Goal: Task Accomplishment & Management: Manage account settings

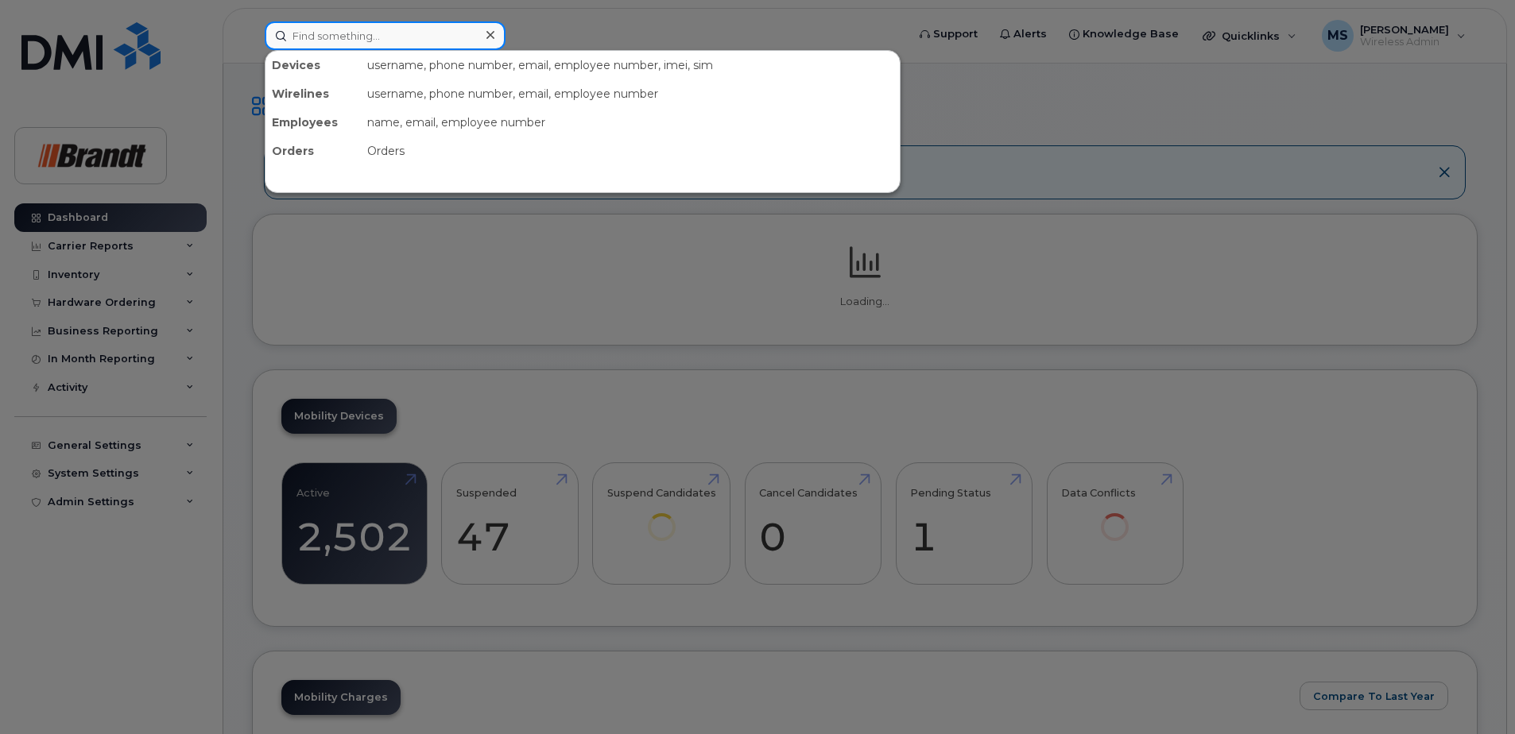
click at [423, 39] on input at bounding box center [385, 35] width 241 height 29
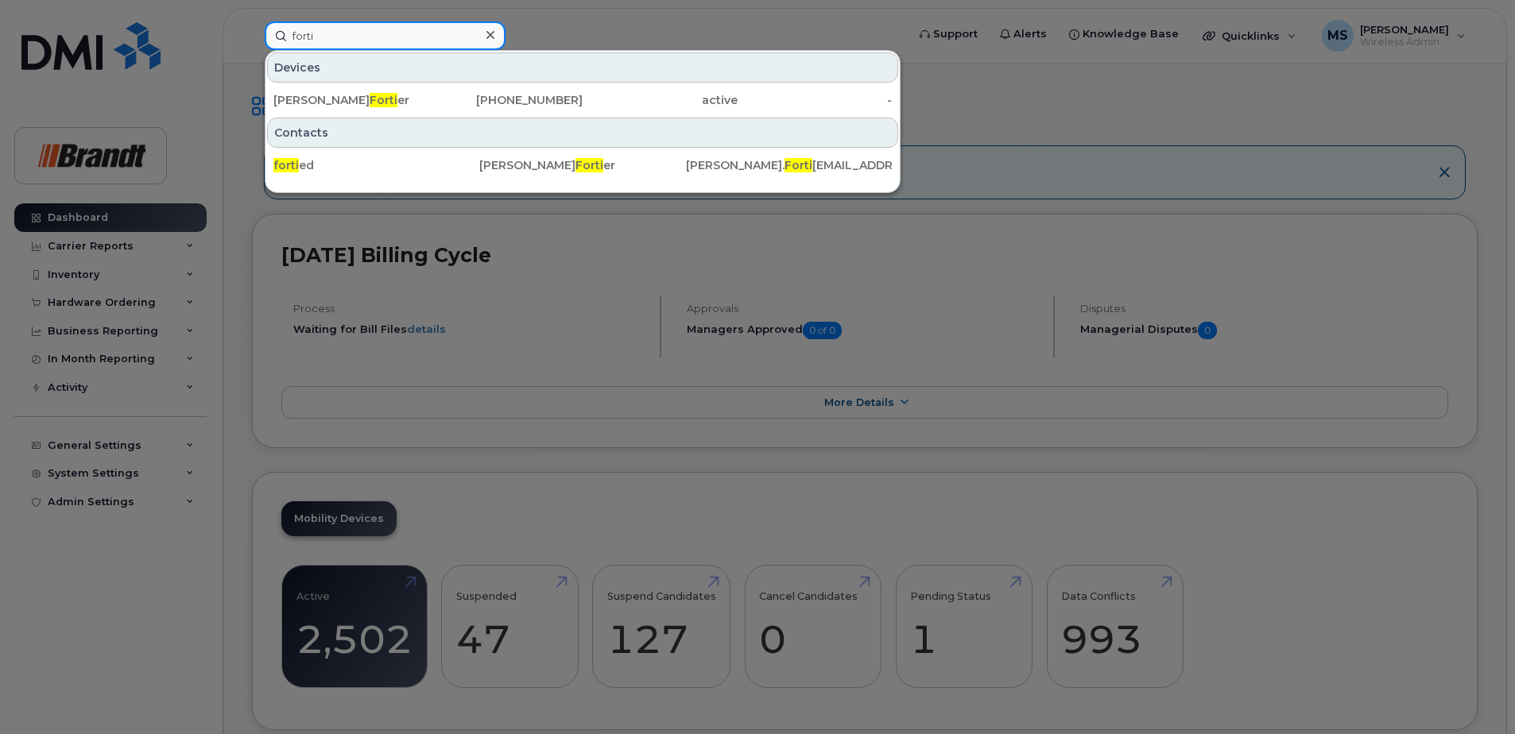
click at [412, 29] on input "forti" at bounding box center [385, 35] width 241 height 29
drag, startPoint x: 327, startPoint y: 32, endPoint x: 131, endPoint y: 46, distance: 196.8
click at [252, 38] on div "forti Devices Danny Forti er 705-677-9892 active - Contacts forti ed Danny Fort…" at bounding box center [580, 35] width 656 height 29
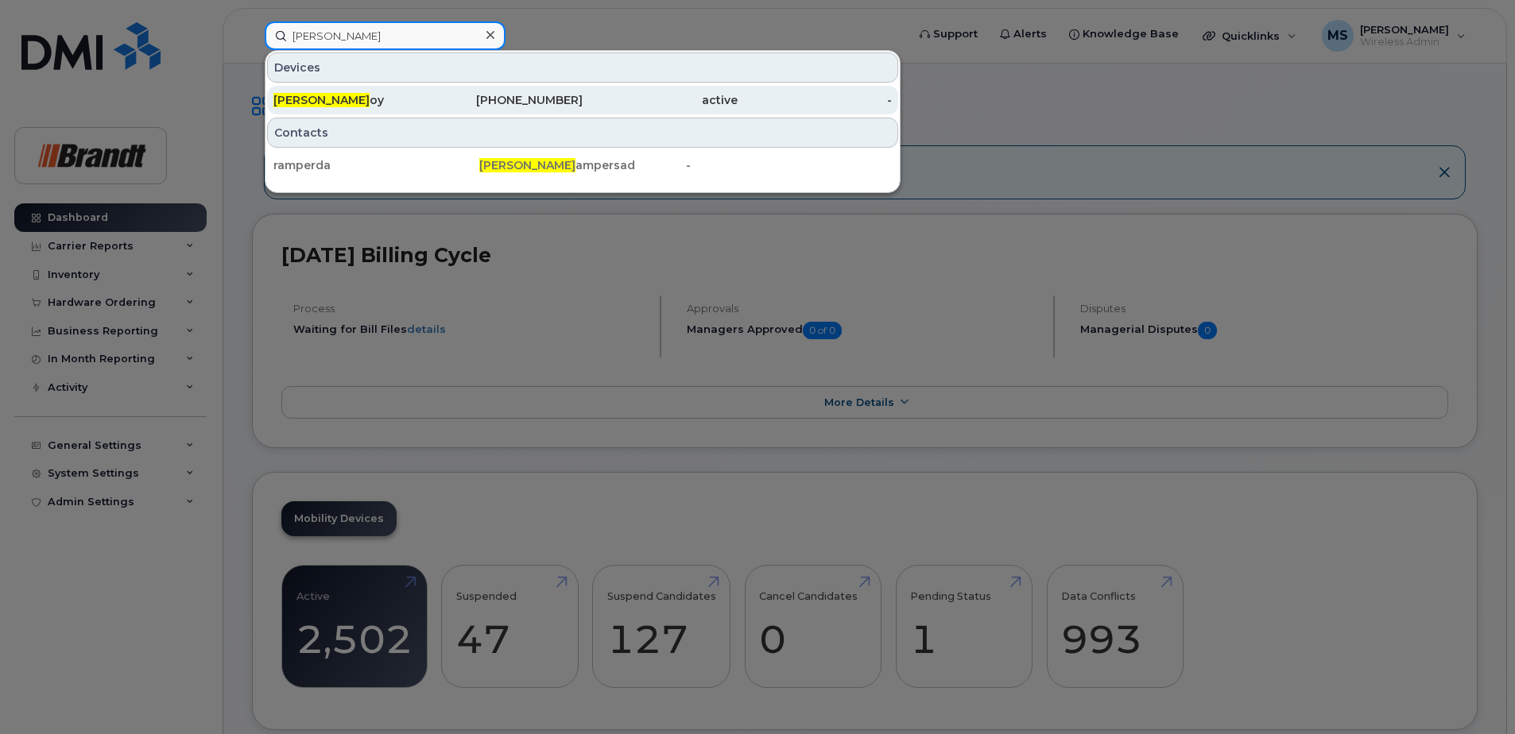
type input "david r"
click at [583, 114] on div "306-519-0155" at bounding box center [660, 100] width 155 height 29
click at [528, 102] on div "306-519-0155" at bounding box center [505, 100] width 155 height 16
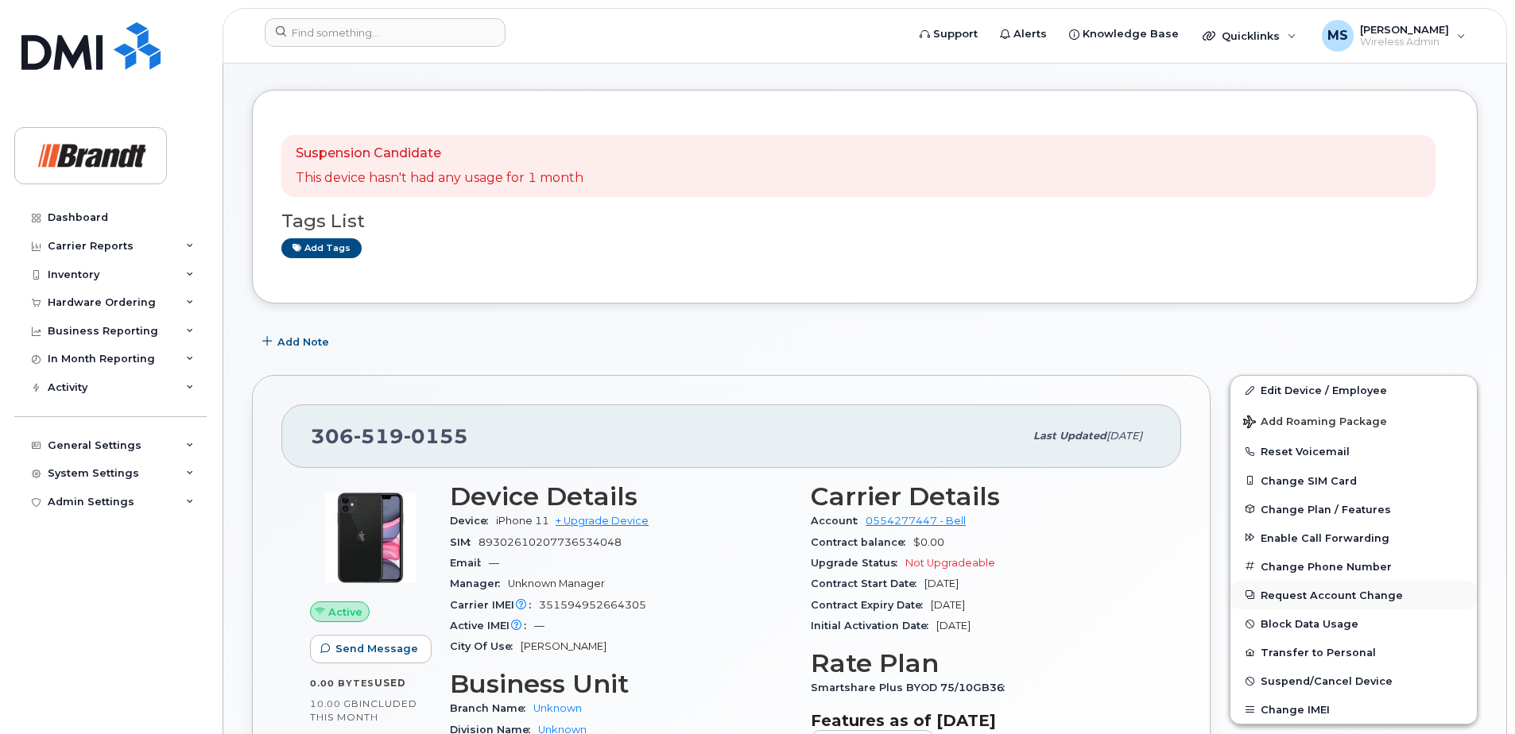
scroll to position [159, 0]
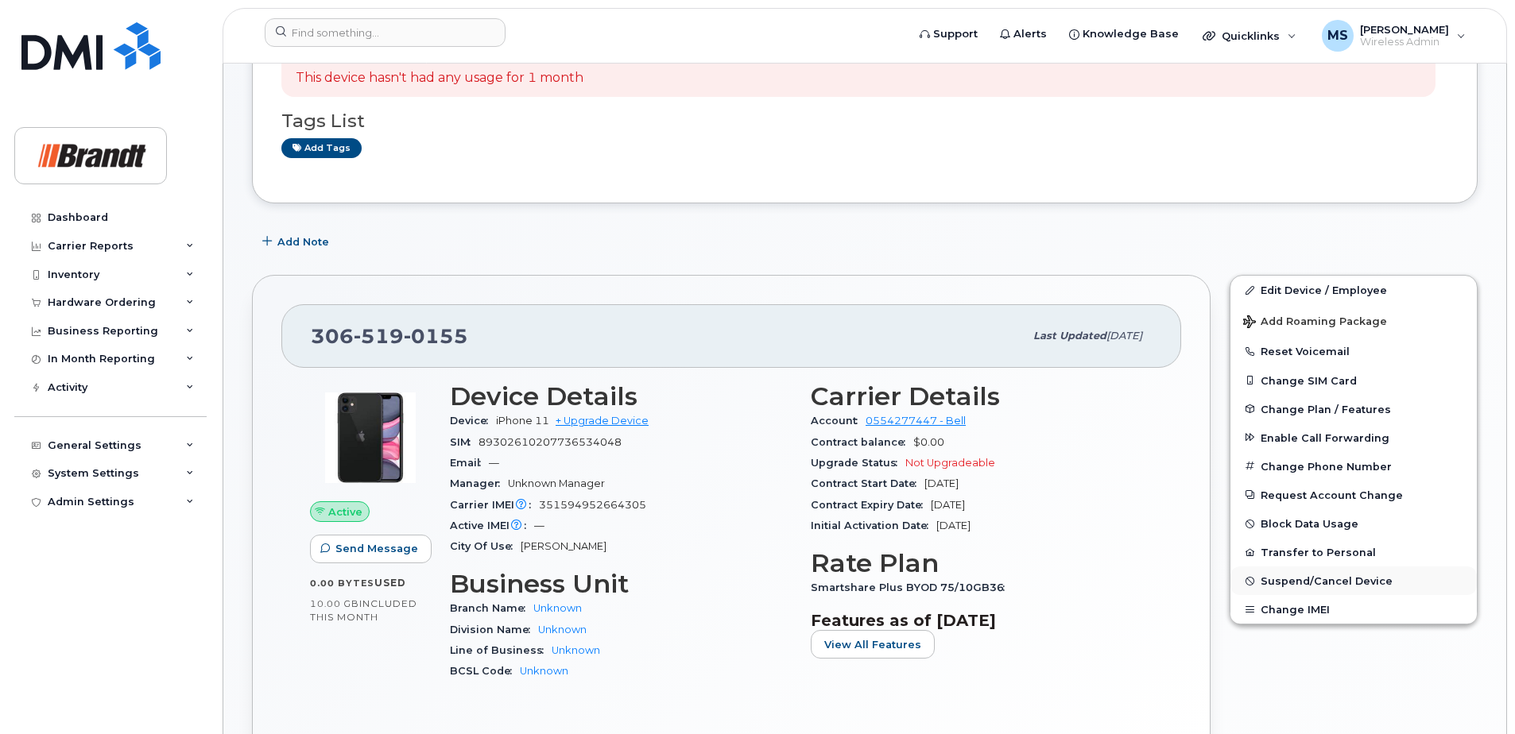
click at [1283, 583] on span "Suspend/Cancel Device" at bounding box center [1326, 581] width 132 height 12
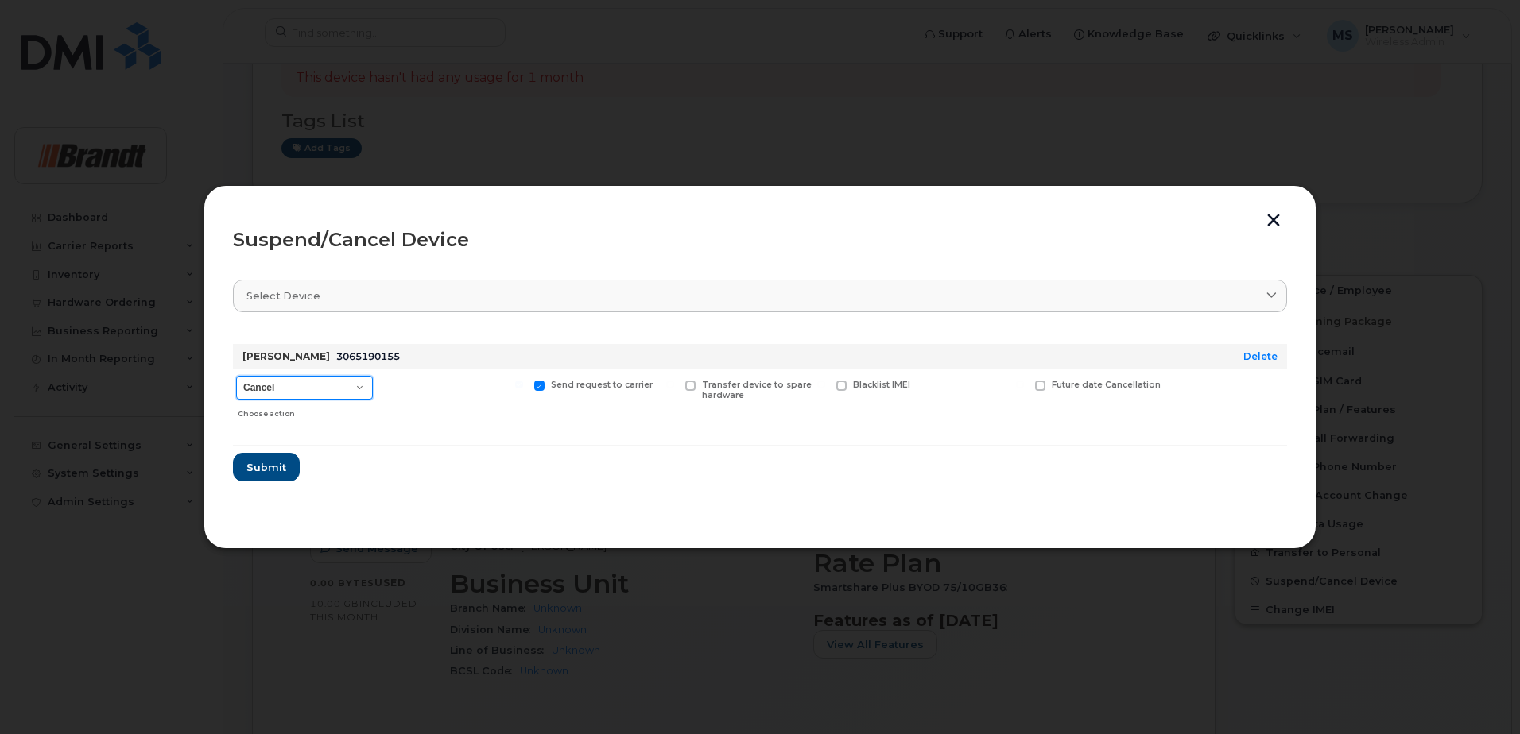
click at [259, 398] on select "Cancel Suspend - Extend Suspension Suspend - Reduced Rate Suspend - Full Rate S…" at bounding box center [304, 388] width 137 height 24
select select "[object Object]"
click at [236, 376] on select "Cancel Suspend - Extend Suspension Suspend - Reduced Rate Suspend - Full Rate S…" at bounding box center [304, 388] width 137 height 24
click at [423, 381] on span "Available for new activations/redeployments" at bounding box center [459, 390] width 119 height 21
click at [432, 380] on span "Available for new activations/redeployments" at bounding box center [459, 390] width 119 height 21
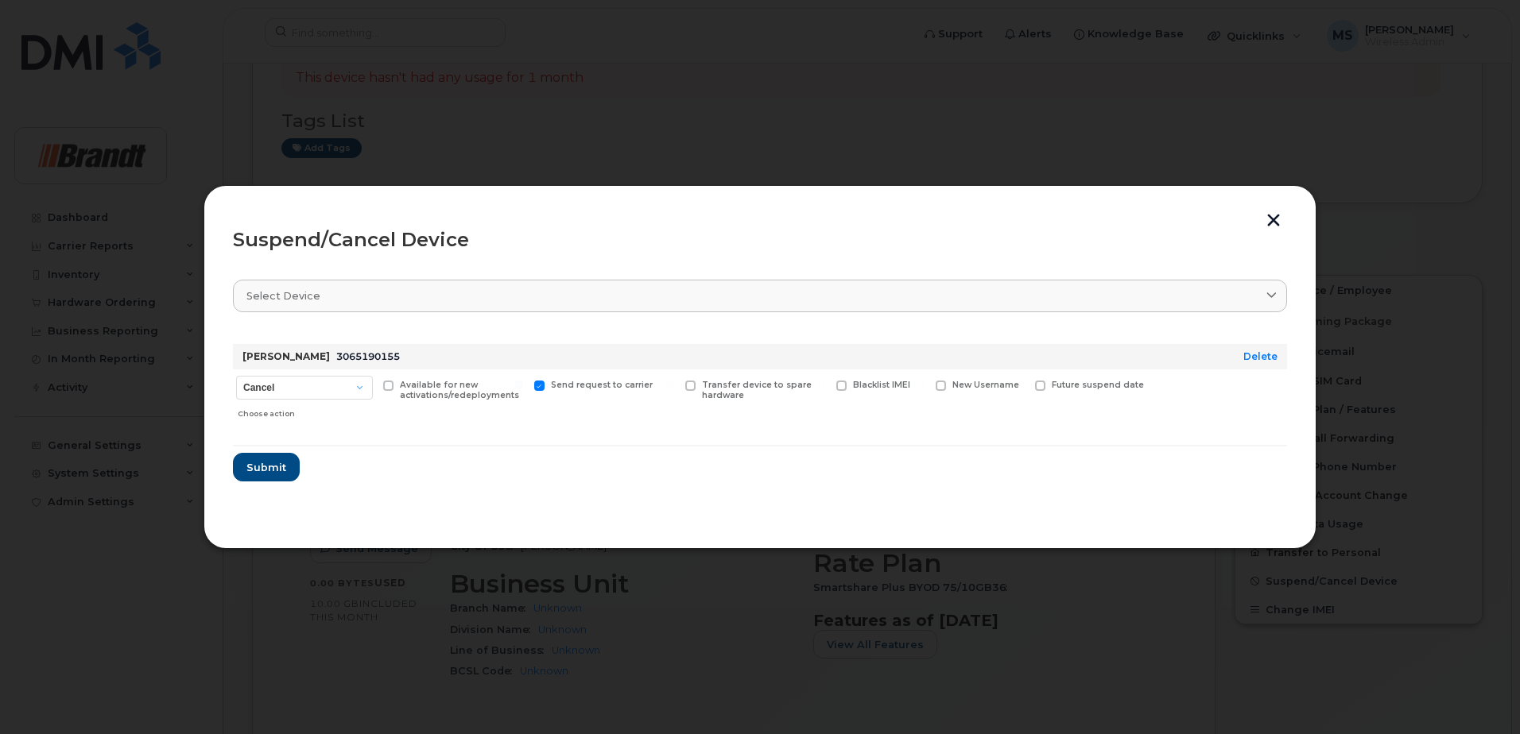
click at [372, 381] on input "Available for new activations/redeployments" at bounding box center [368, 385] width 8 height 8
checkbox input "true"
click at [276, 469] on span "Submit" at bounding box center [266, 467] width 40 height 15
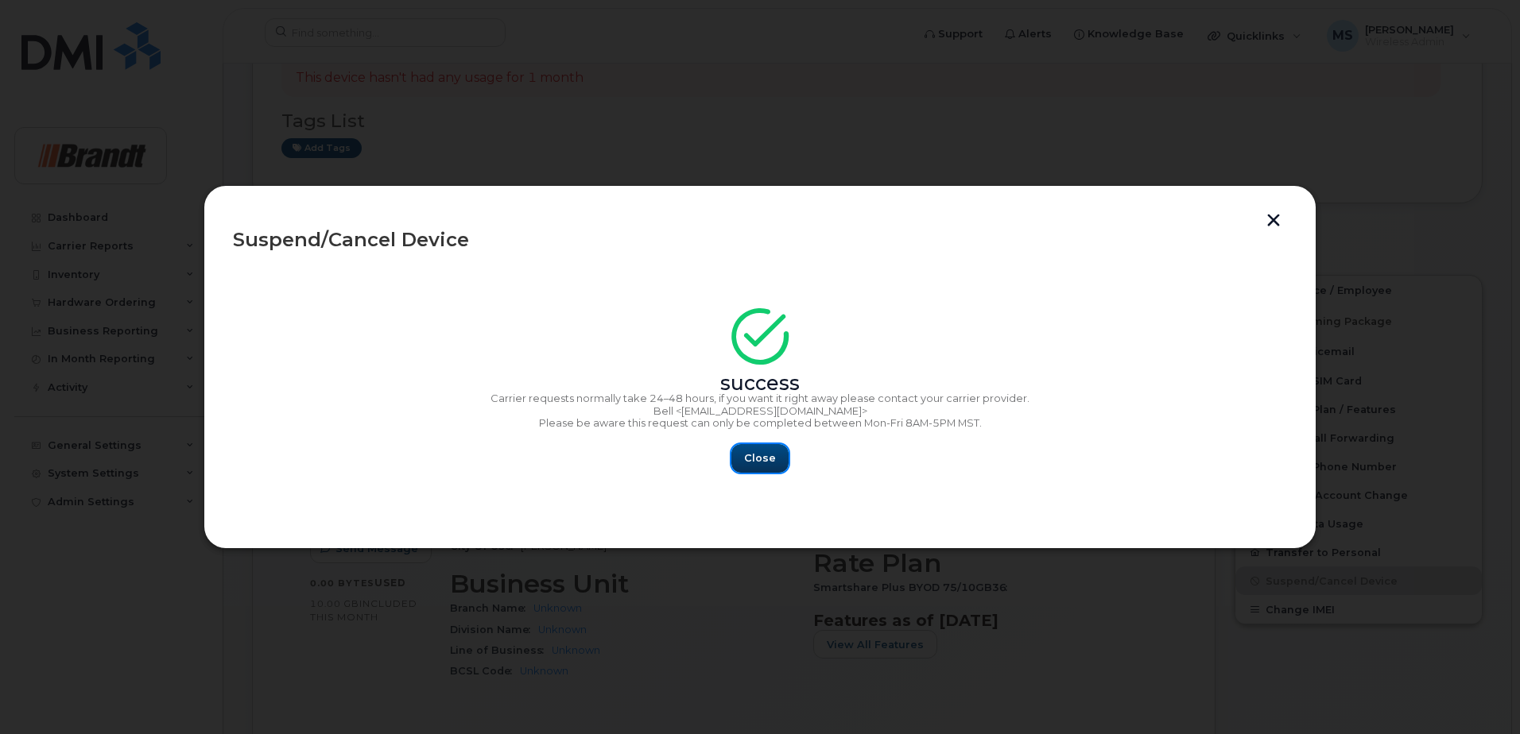
drag, startPoint x: 748, startPoint y: 463, endPoint x: 756, endPoint y: 464, distance: 8.0
click at [751, 463] on span "Close" at bounding box center [760, 458] width 32 height 15
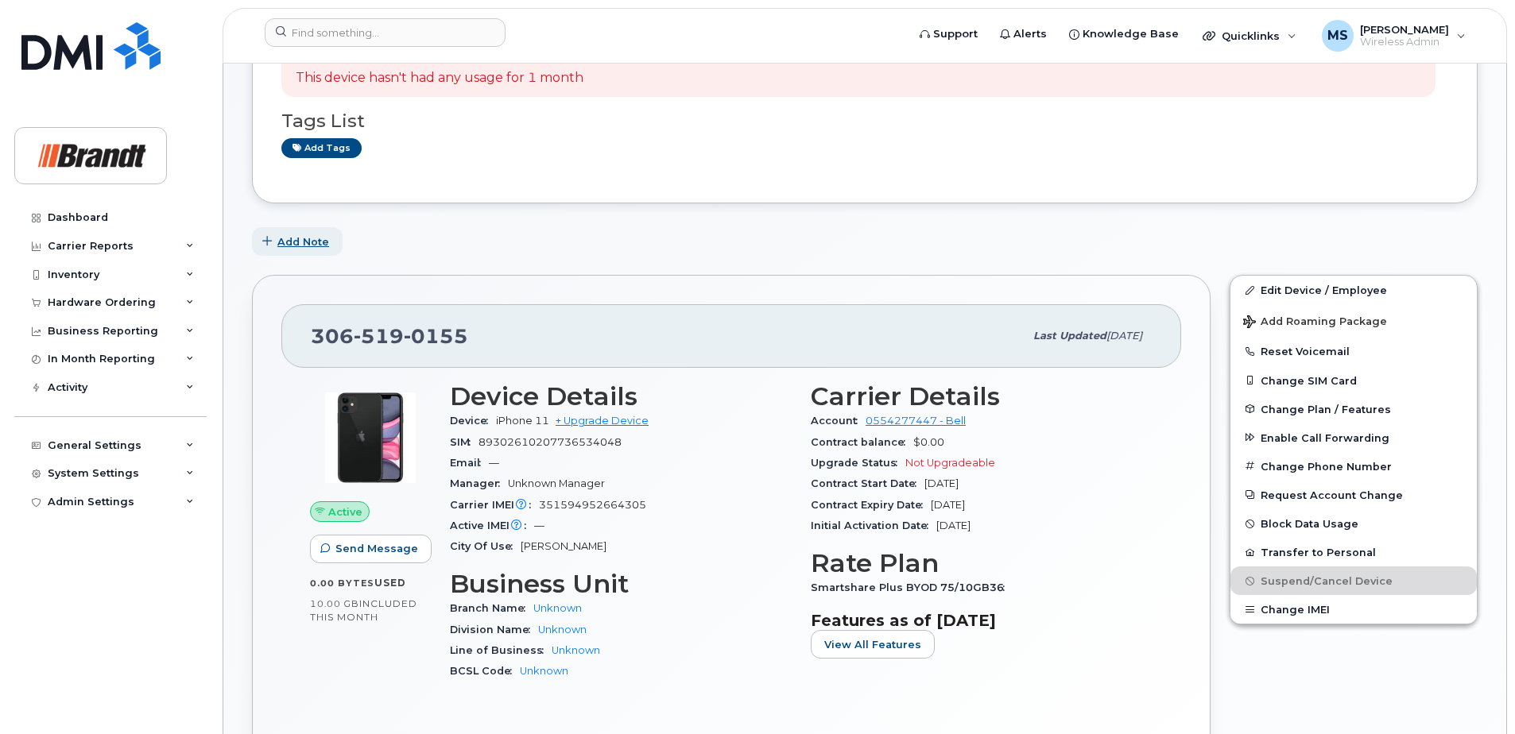
click at [297, 246] on span "Add Note" at bounding box center [303, 241] width 52 height 15
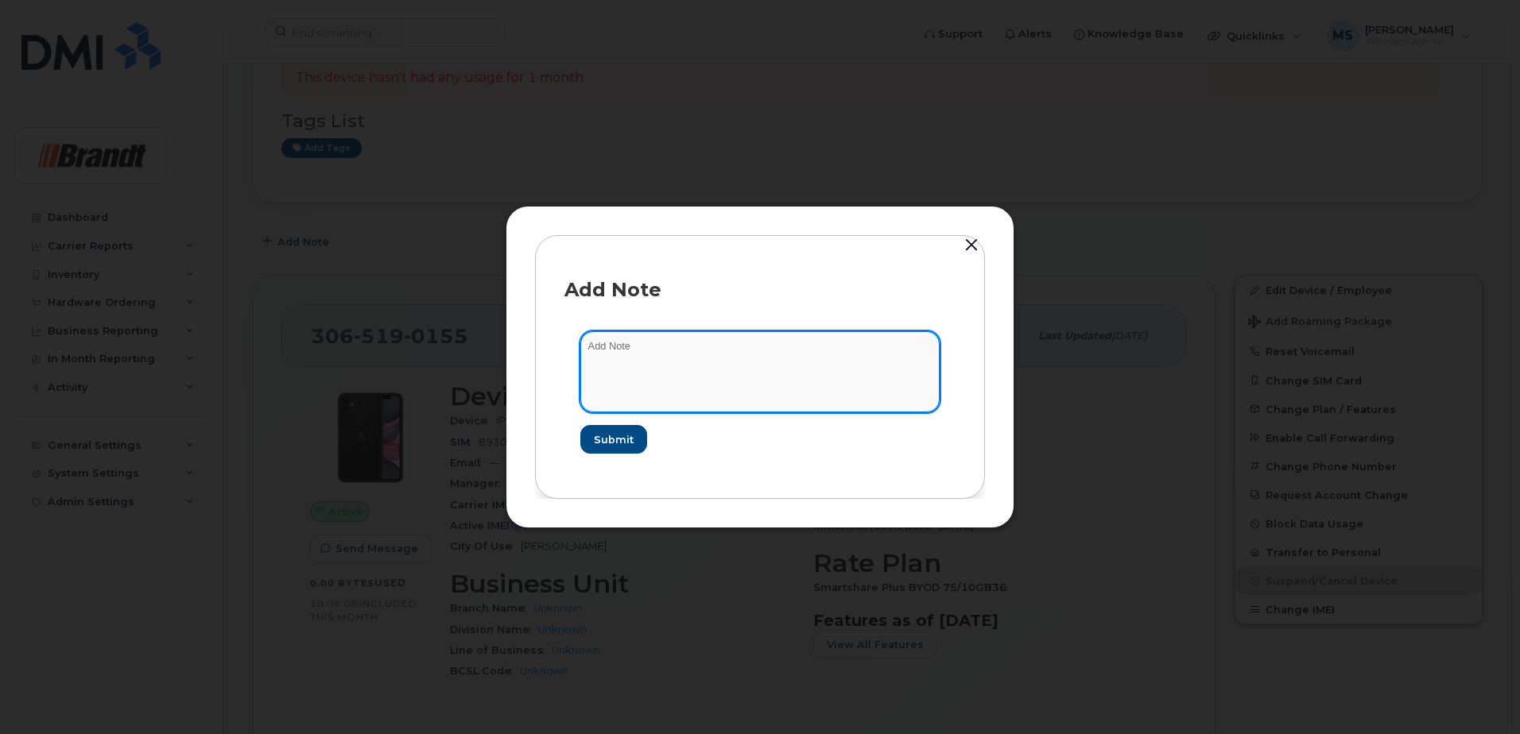
click at [694, 374] on textarea at bounding box center [759, 371] width 359 height 81
click at [734, 370] on textarea "phone missing To be located and used f" at bounding box center [759, 371] width 359 height 81
drag, startPoint x: 749, startPoint y: 366, endPoint x: 755, endPoint y: 373, distance: 9.1
click at [752, 371] on textarea "phone missing To be located and used by new hire" at bounding box center [759, 371] width 359 height 81
click at [760, 379] on textarea "phone missing To be located and used by new hire" at bounding box center [759, 371] width 359 height 81
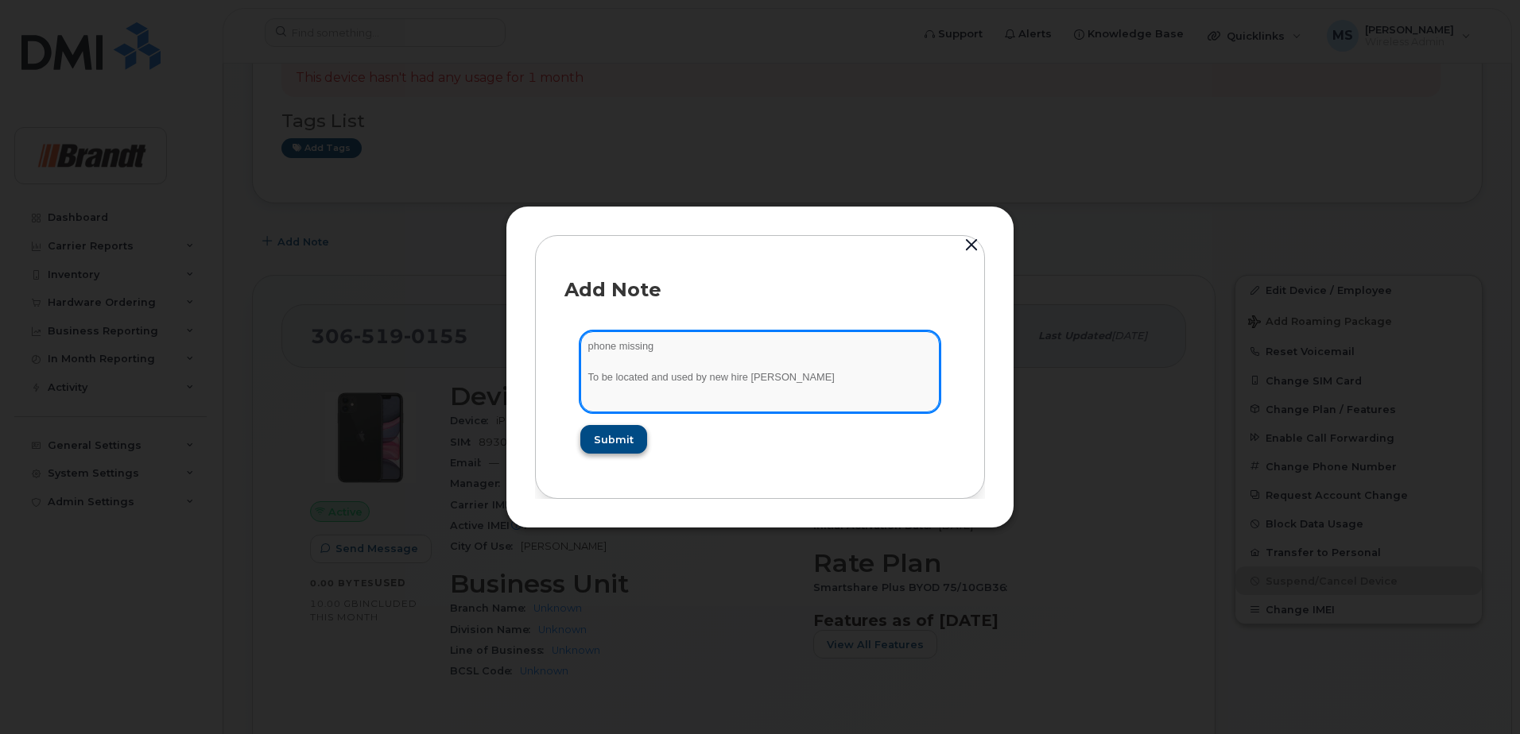
type textarea "phone missing To be located and used by new hire [PERSON_NAME]"
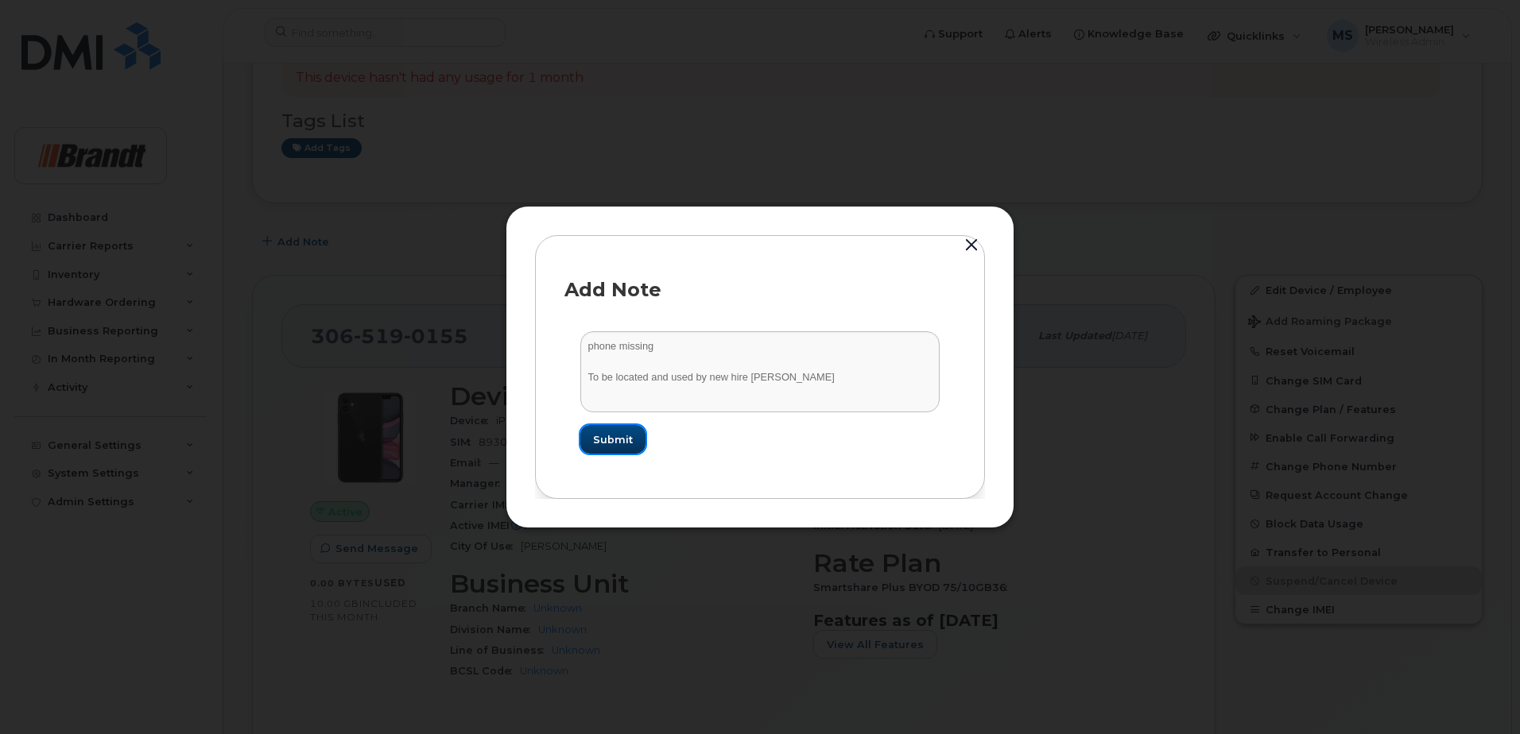
click at [604, 444] on span "Submit" at bounding box center [613, 439] width 40 height 15
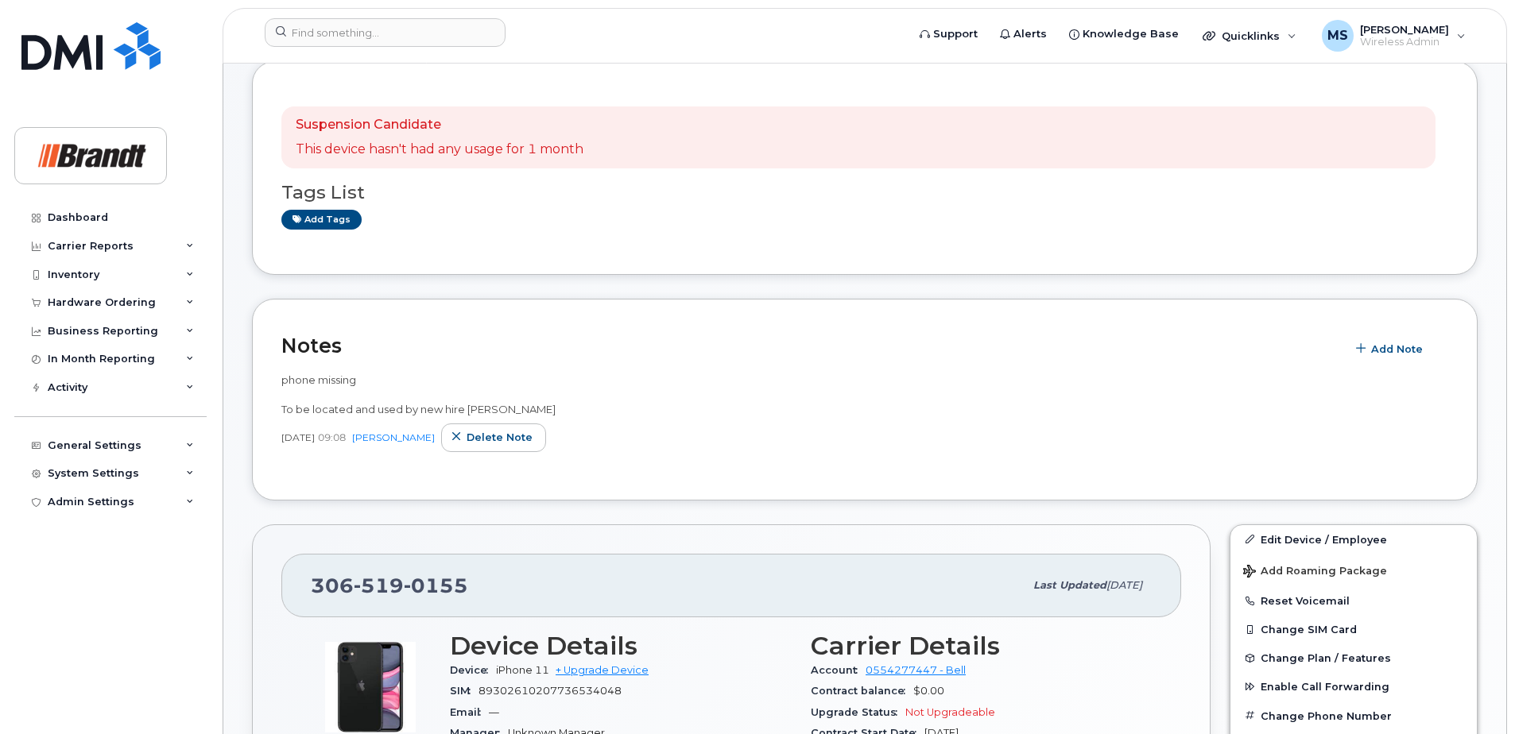
scroll to position [0, 0]
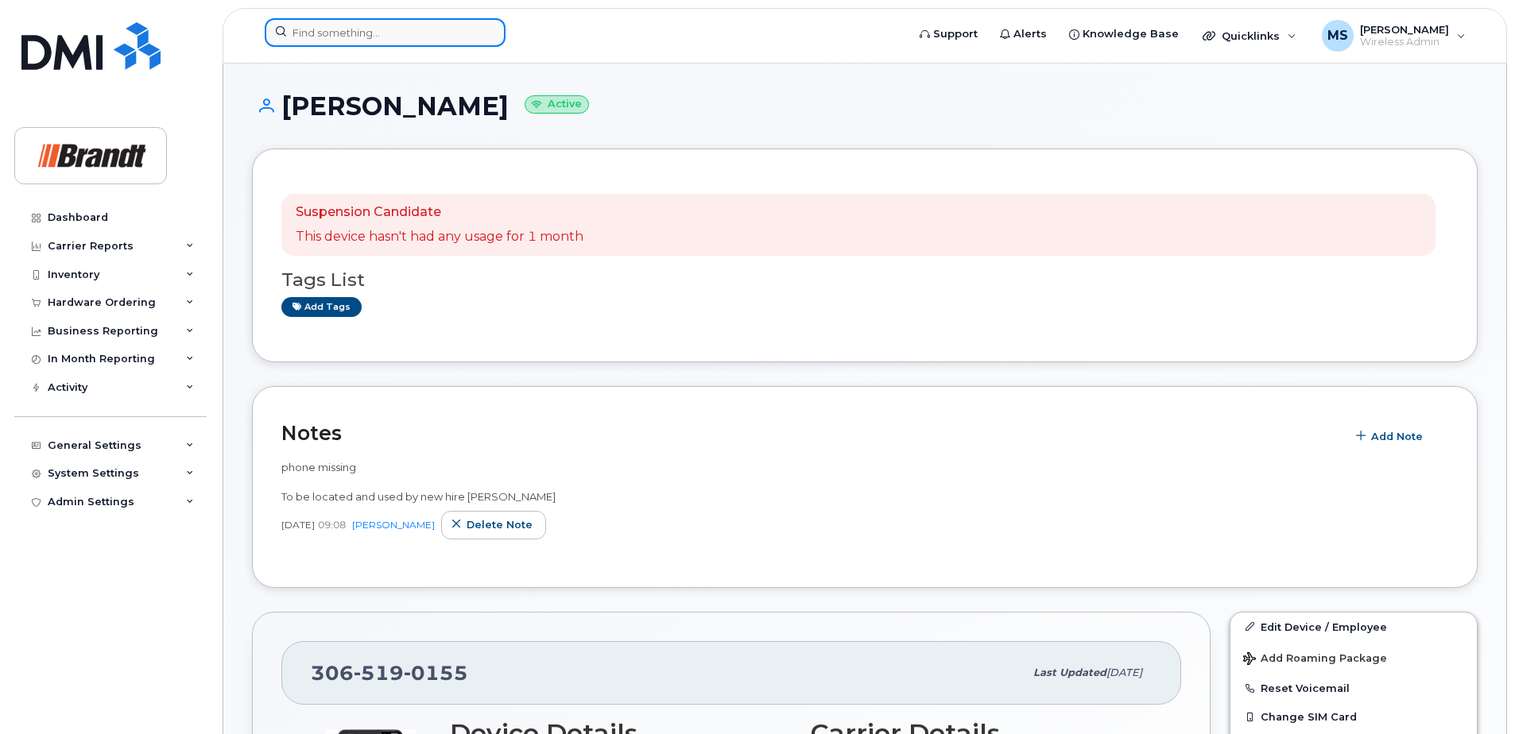
click at [389, 23] on input at bounding box center [385, 32] width 241 height 29
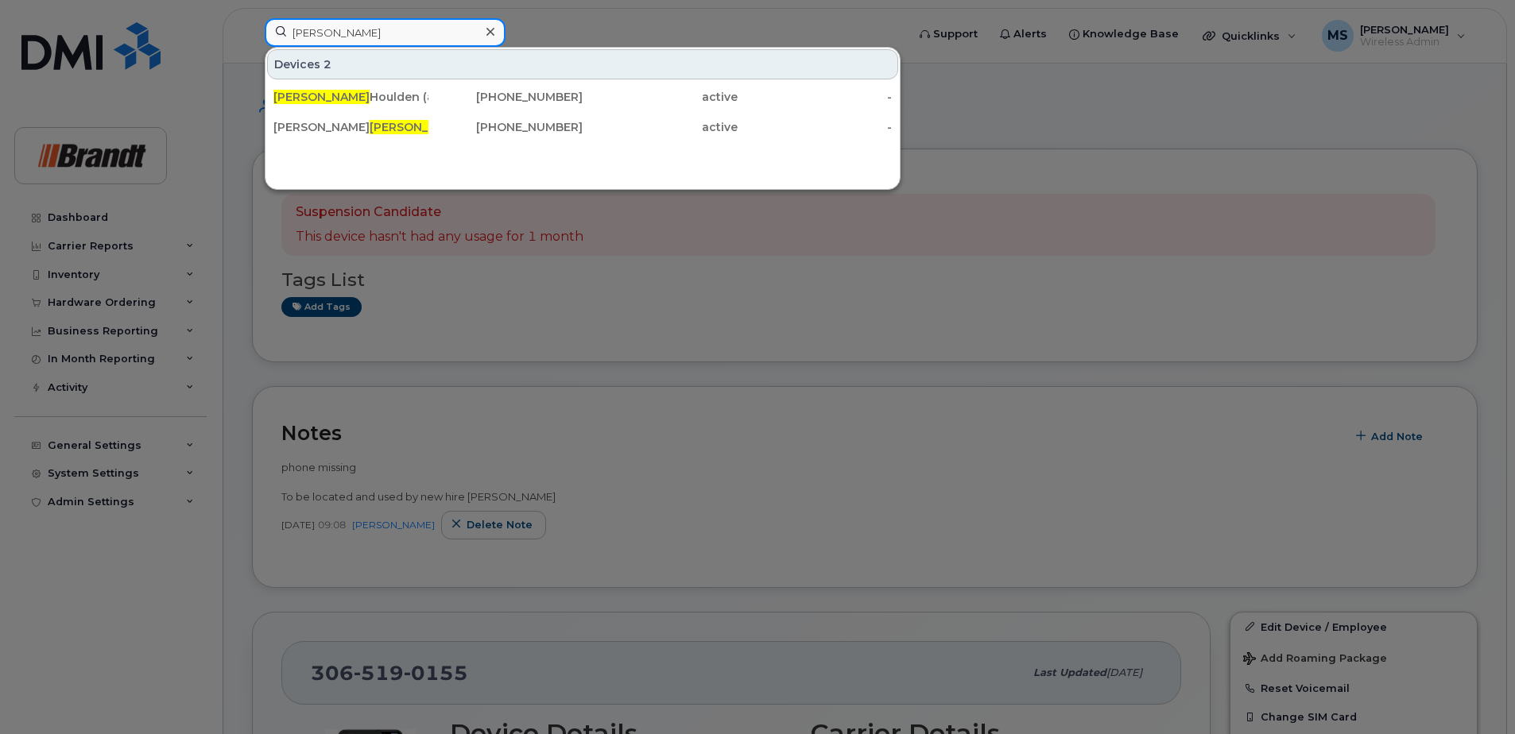
type input "[PERSON_NAME]"
